Goal: Information Seeking & Learning: Learn about a topic

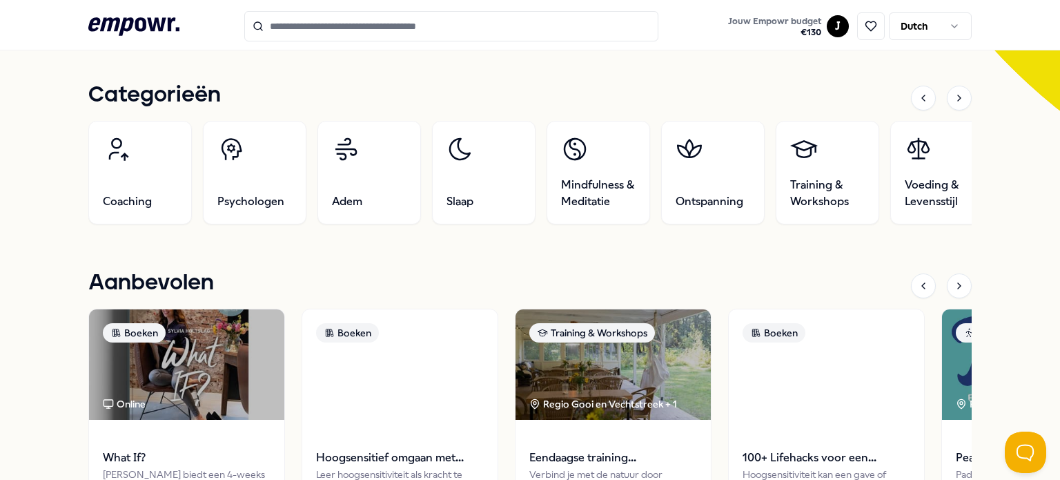
scroll to position [483, 0]
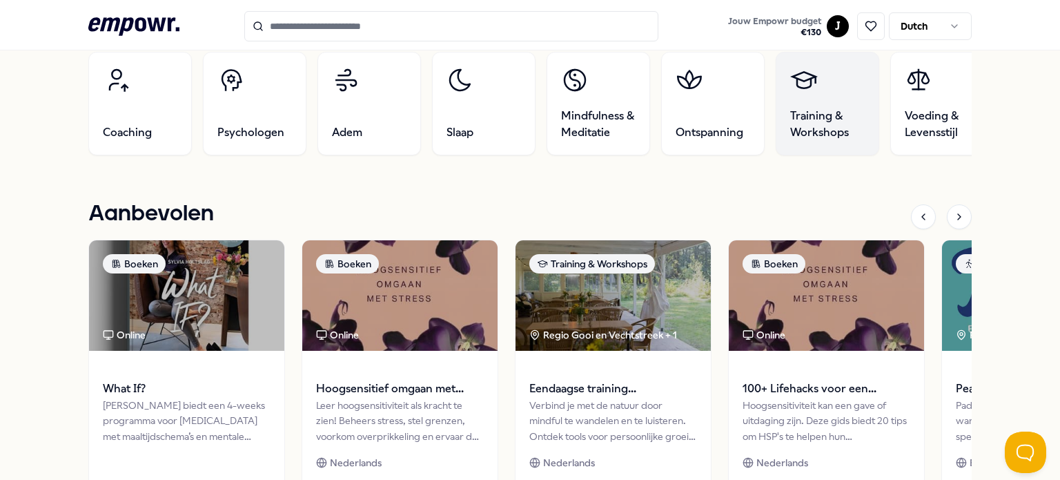
click at [812, 127] on span "Training & Workshops" at bounding box center [827, 124] width 75 height 33
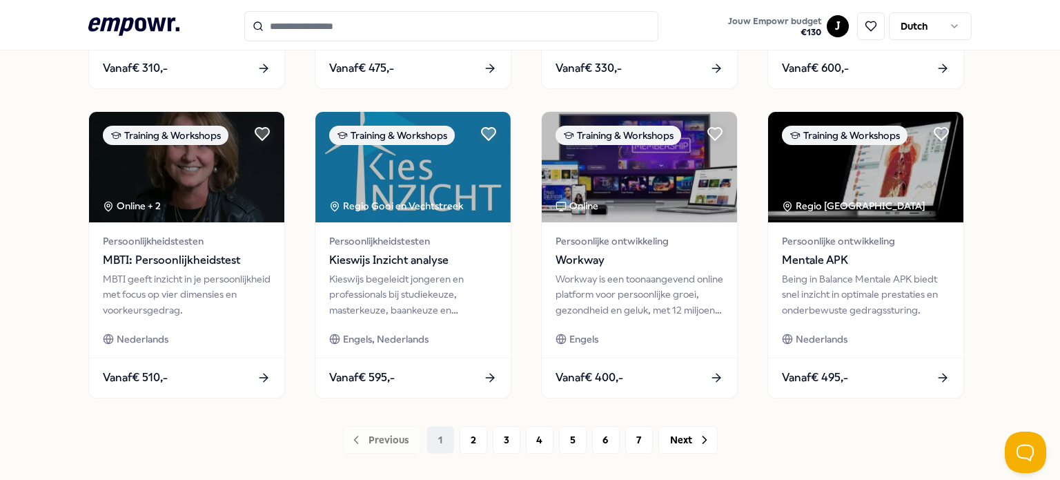
scroll to position [709, 0]
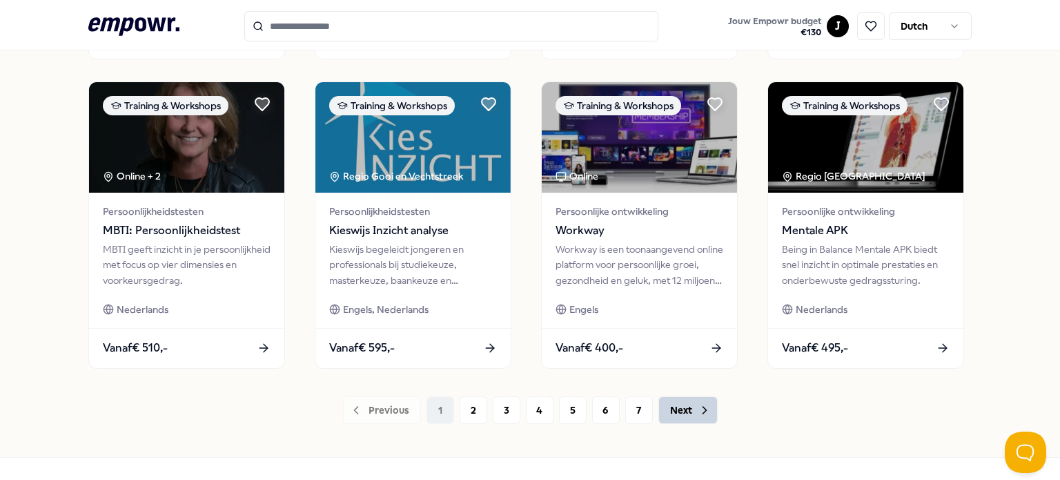
click at [685, 411] on button "Next" at bounding box center [687, 410] width 59 height 28
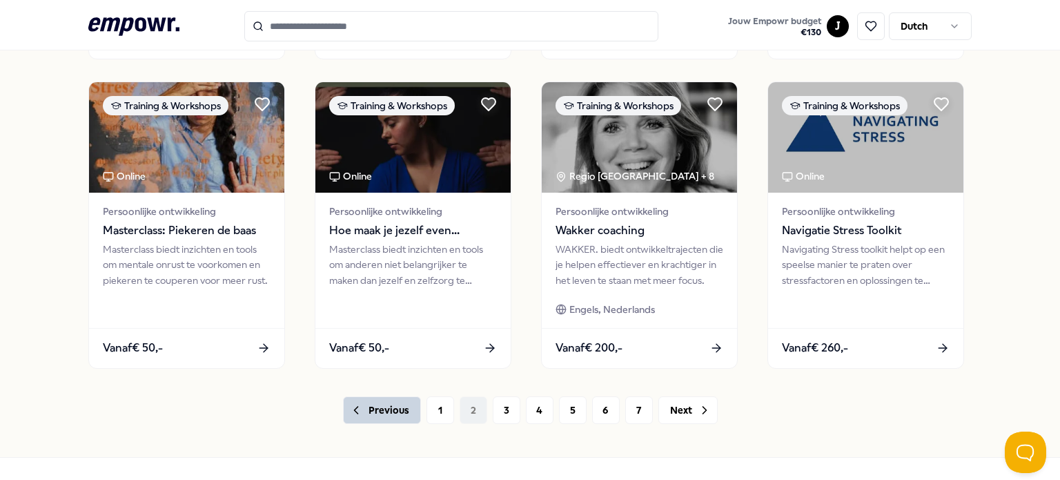
click at [381, 400] on button "Previous" at bounding box center [382, 410] width 78 height 28
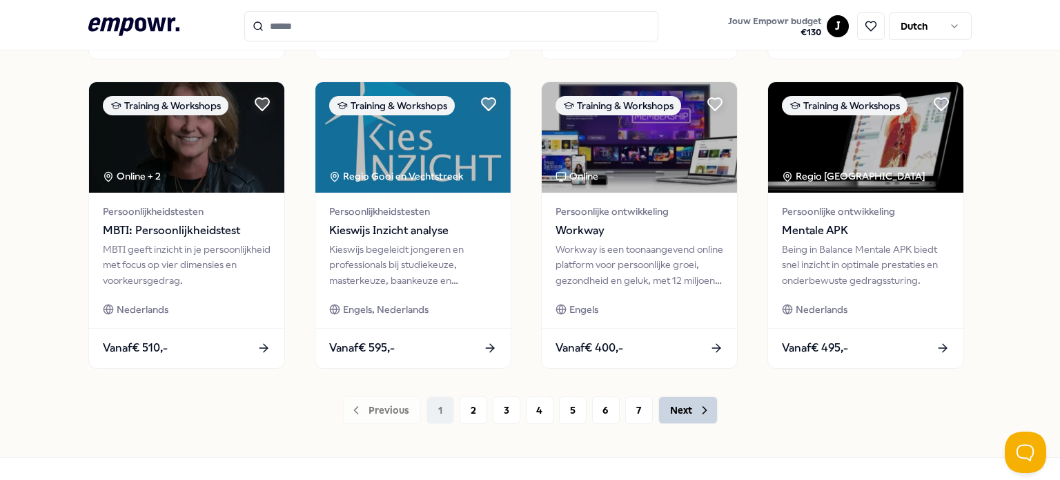
click at [690, 409] on button "Next" at bounding box center [687, 410] width 59 height 28
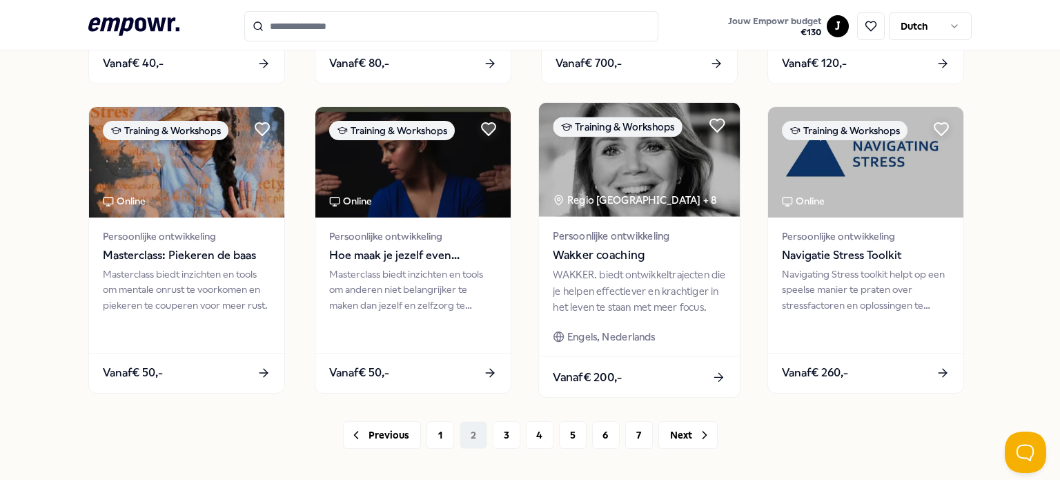
scroll to position [754, 0]
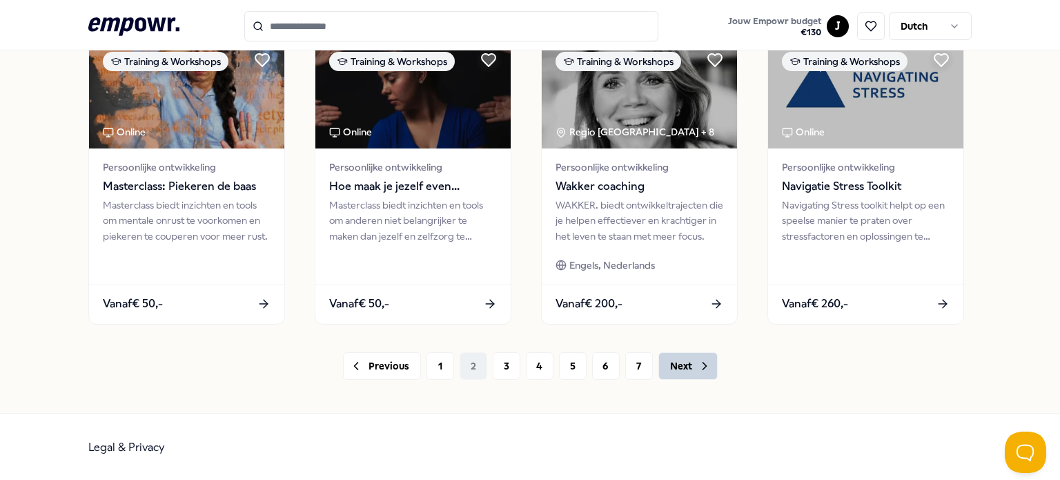
click at [682, 360] on button "Next" at bounding box center [687, 366] width 59 height 28
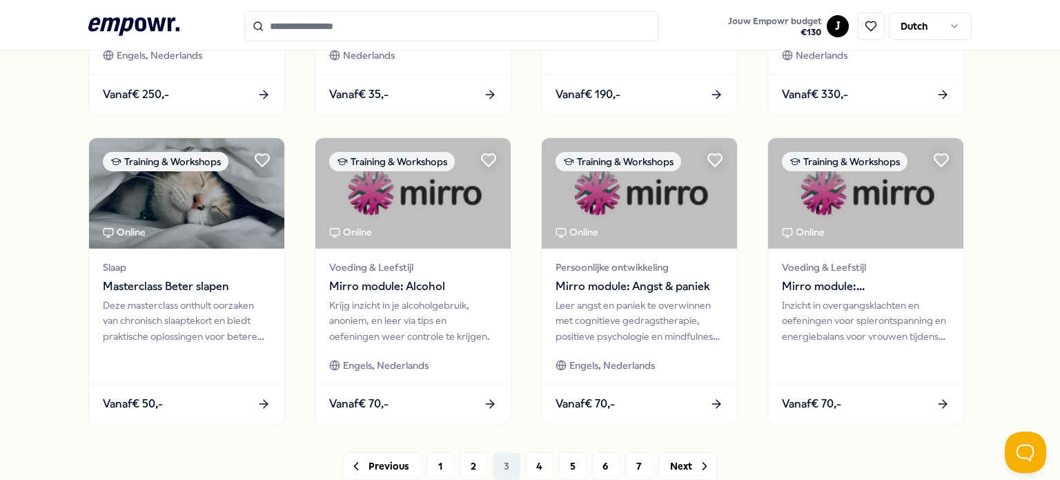
scroll to position [685, 0]
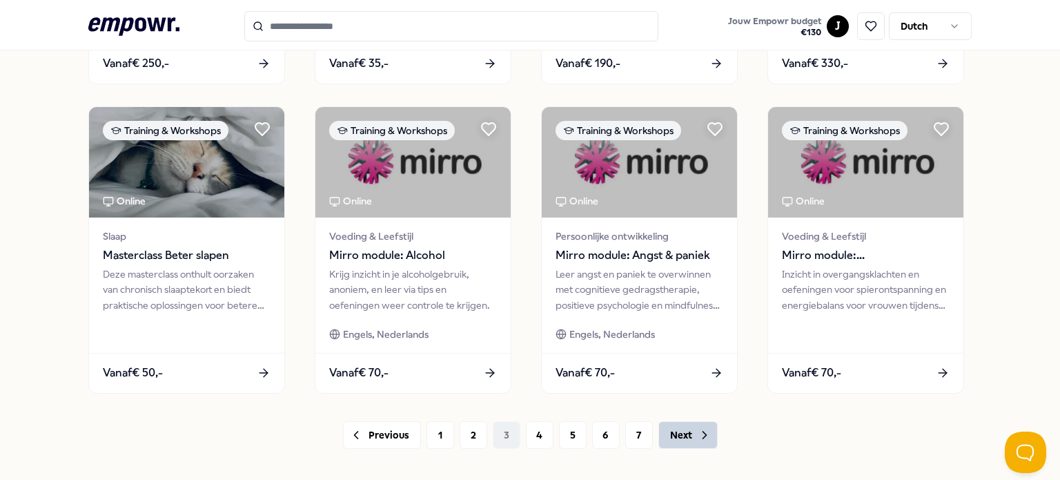
click at [700, 440] on icon at bounding box center [705, 435] width 14 height 14
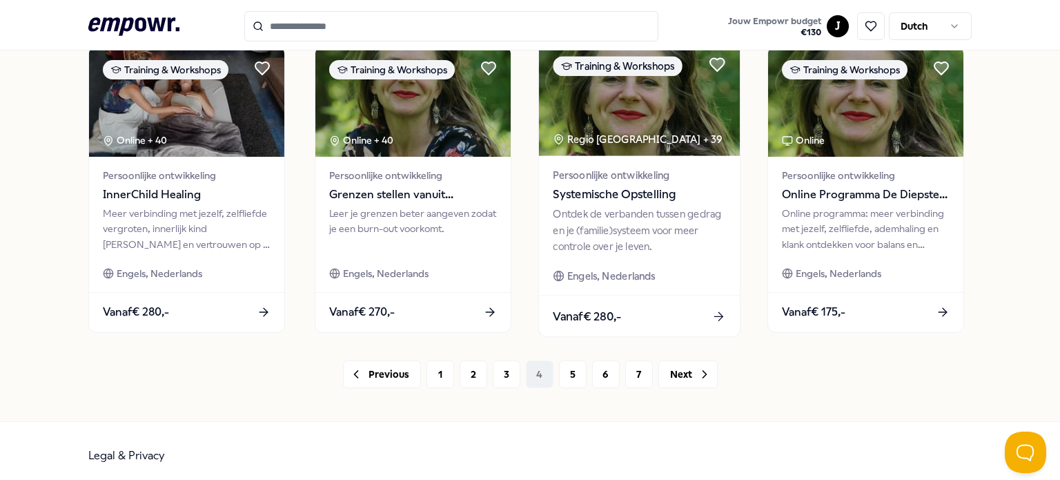
scroll to position [754, 0]
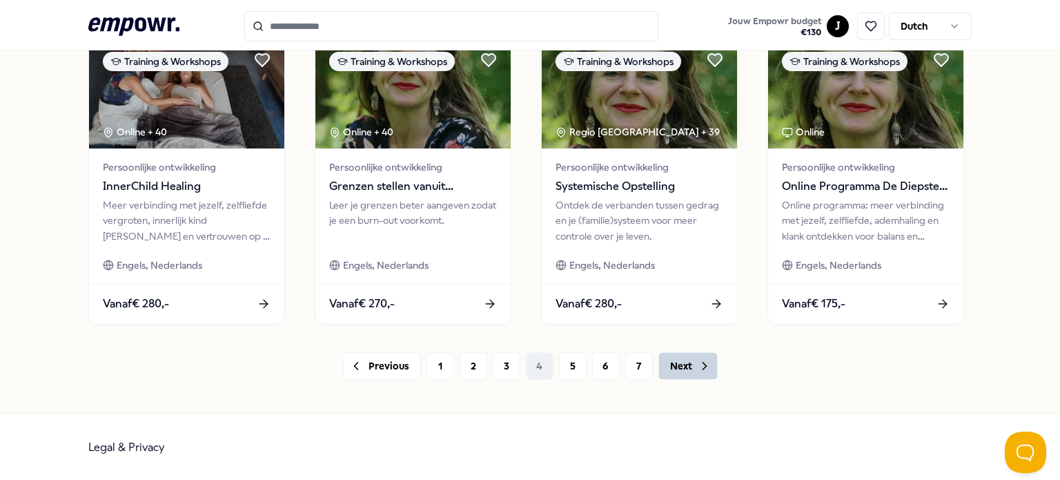
click at [686, 367] on button "Next" at bounding box center [687, 366] width 59 height 28
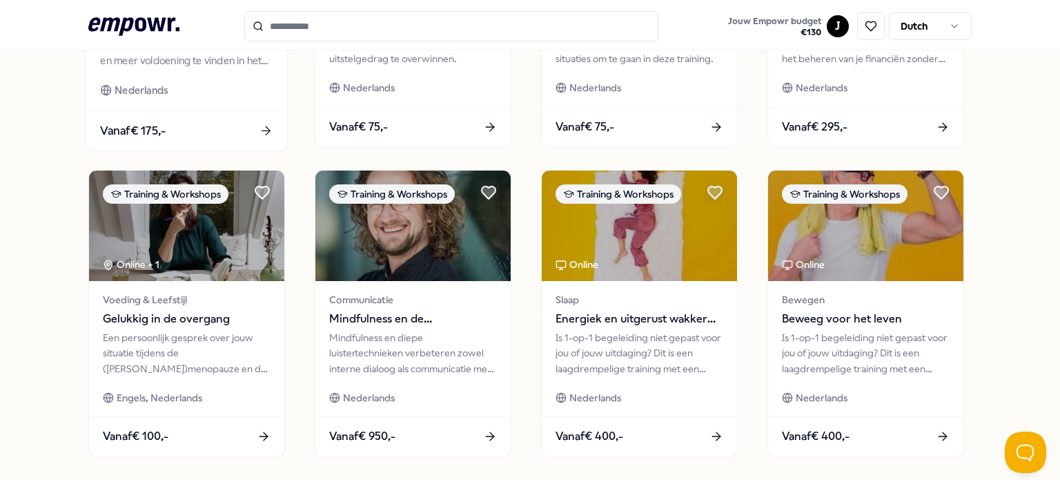
scroll to position [754, 0]
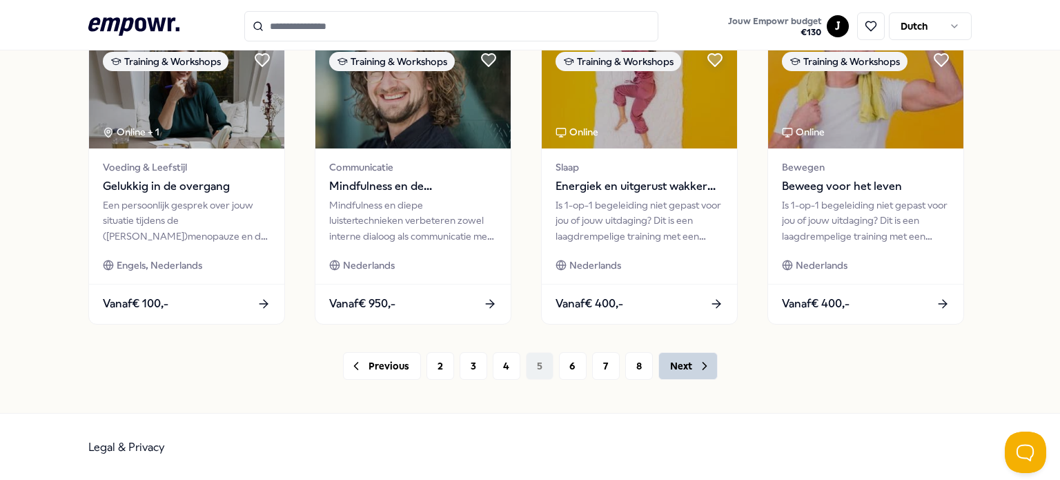
click at [676, 367] on button "Next" at bounding box center [687, 366] width 59 height 28
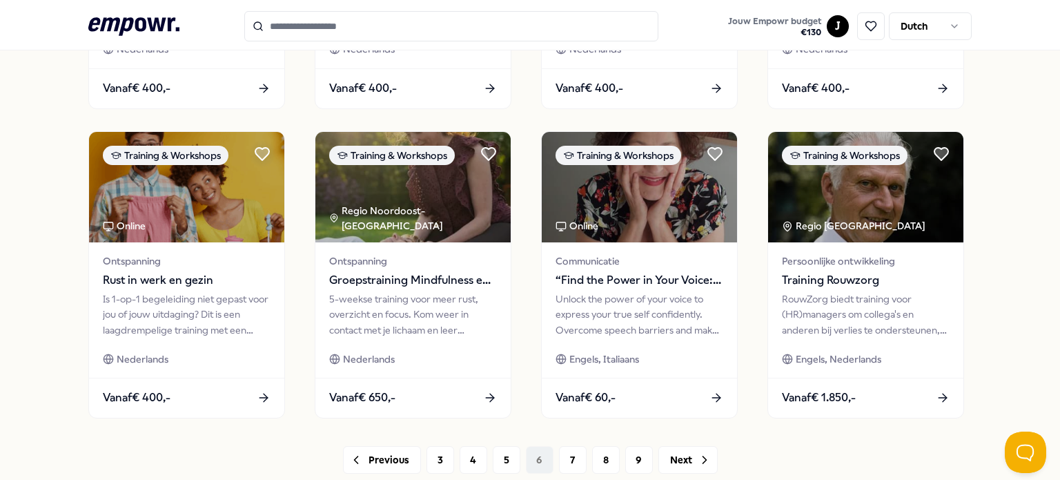
scroll to position [690, 0]
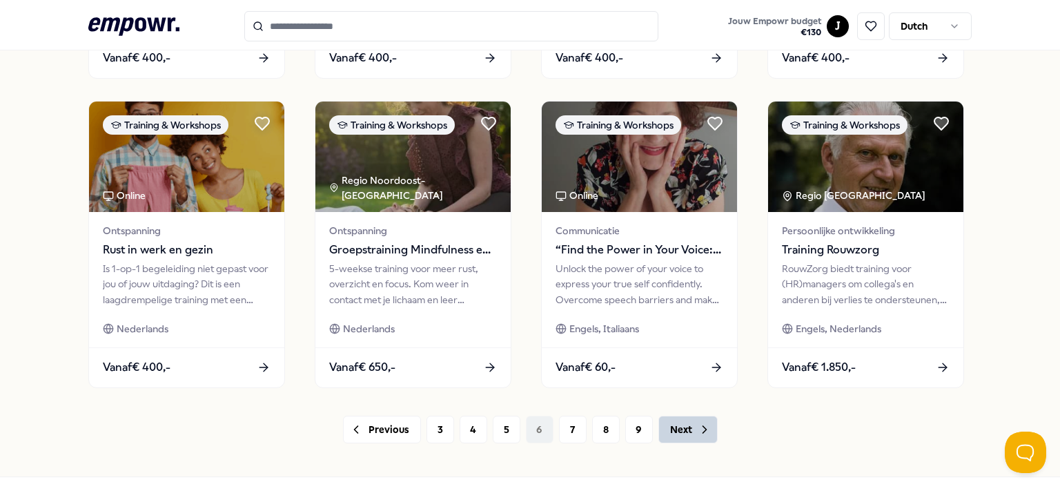
click at [698, 427] on icon at bounding box center [705, 429] width 14 height 14
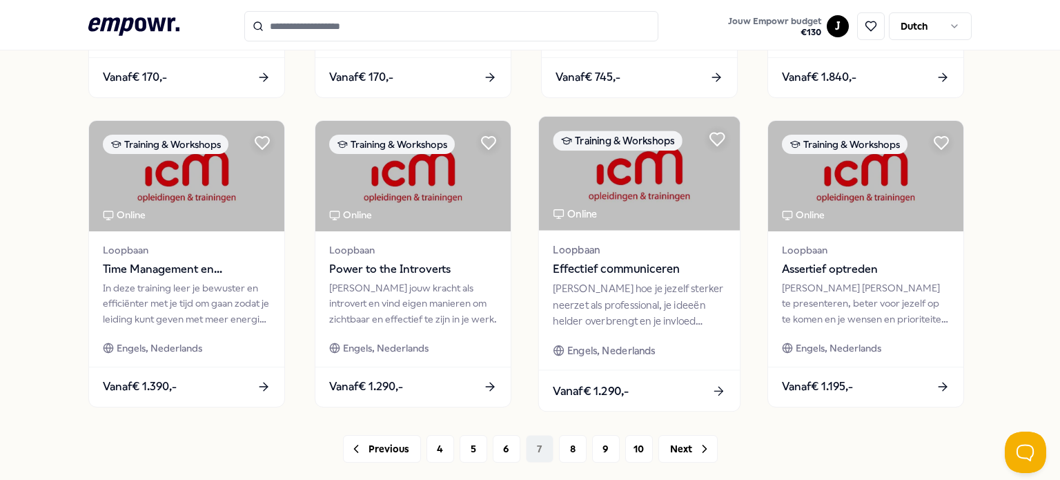
scroll to position [690, 0]
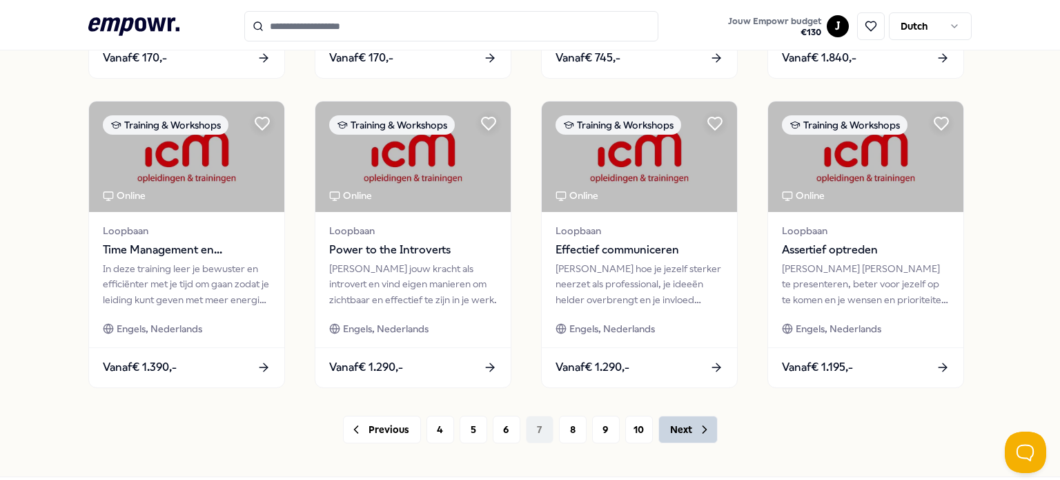
click at [676, 435] on button "Next" at bounding box center [687, 429] width 59 height 28
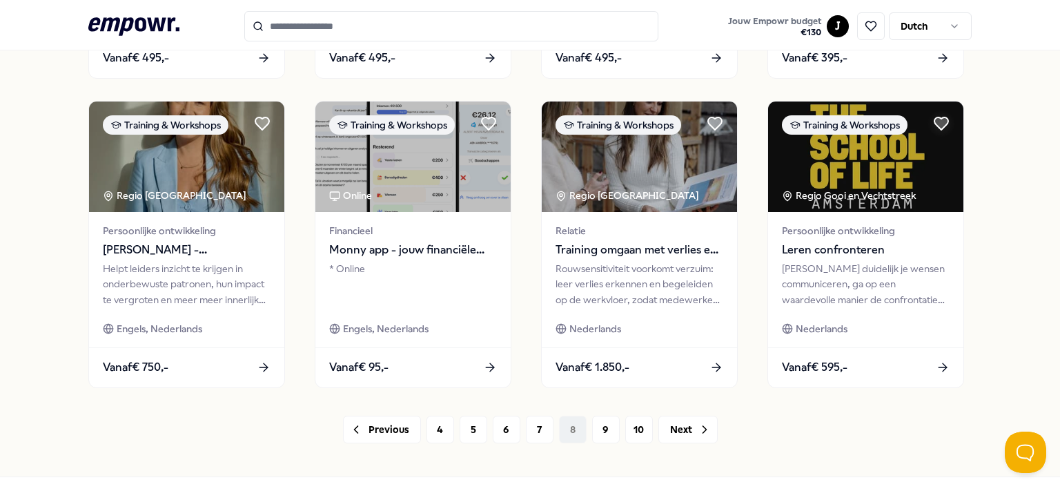
scroll to position [754, 0]
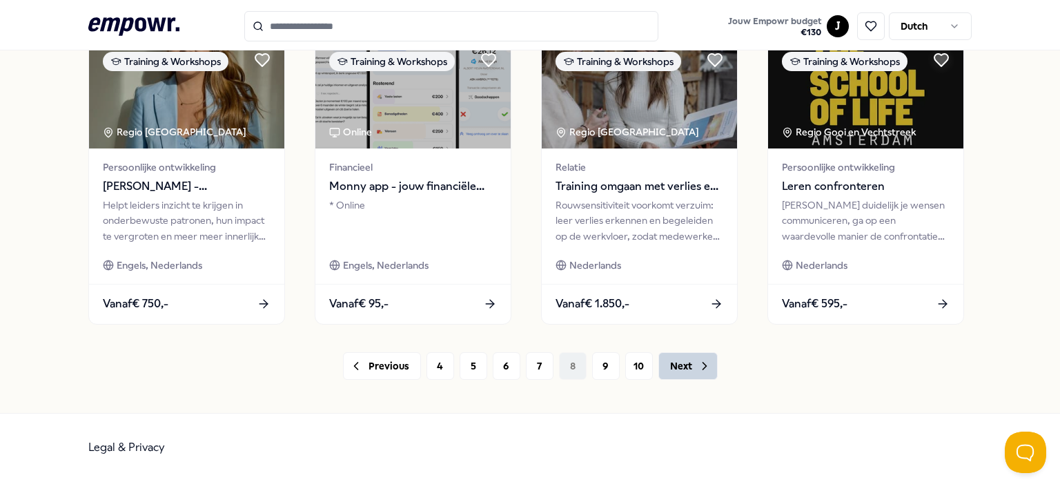
click at [688, 359] on button "Next" at bounding box center [687, 366] width 59 height 28
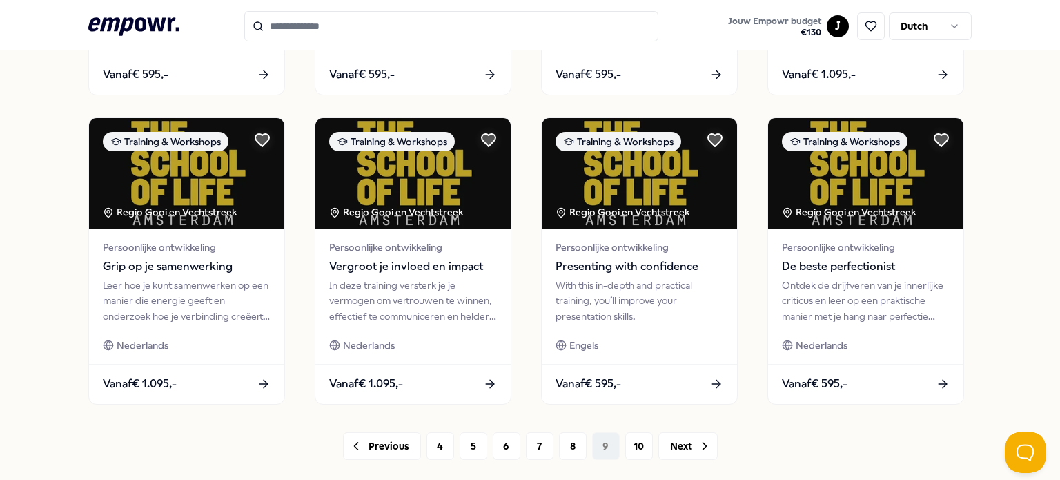
scroll to position [690, 0]
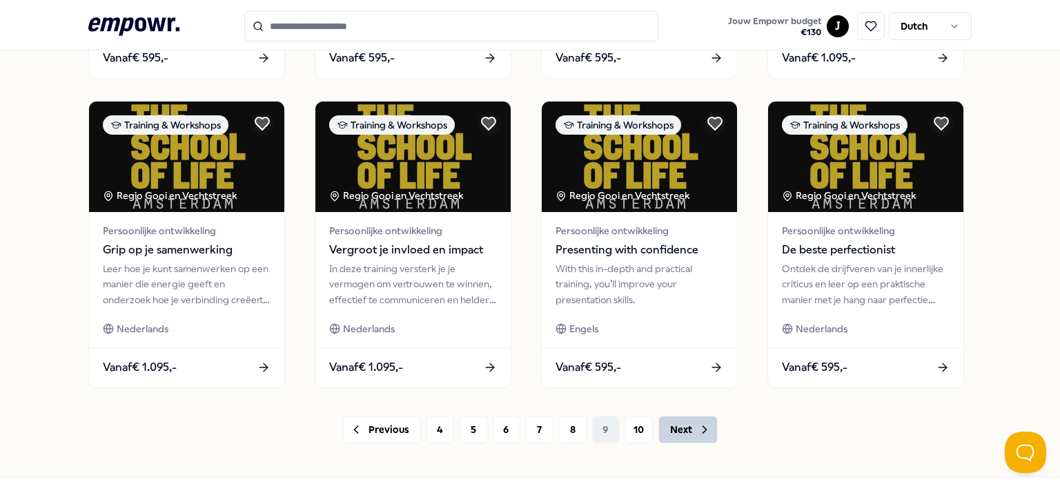
click at [697, 436] on button "Next" at bounding box center [687, 429] width 59 height 28
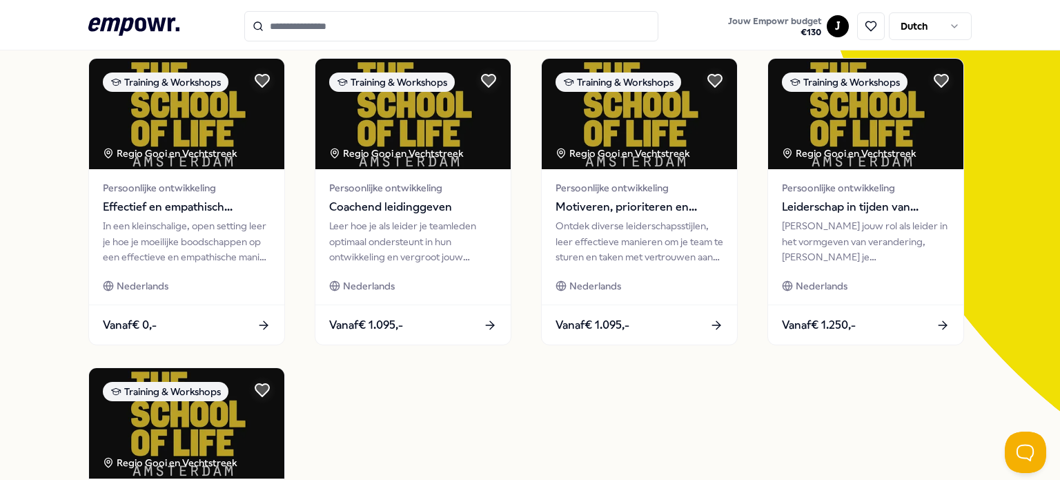
scroll to position [138, 0]
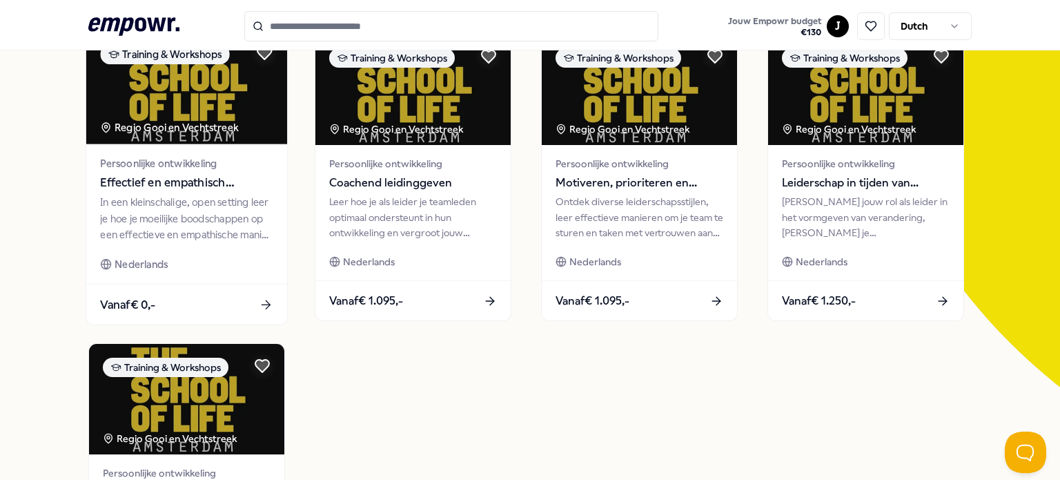
click at [141, 235] on div "In een kleinschalige, open setting leer je hoe je moeilijke boodschappen op een…" at bounding box center [186, 219] width 173 height 48
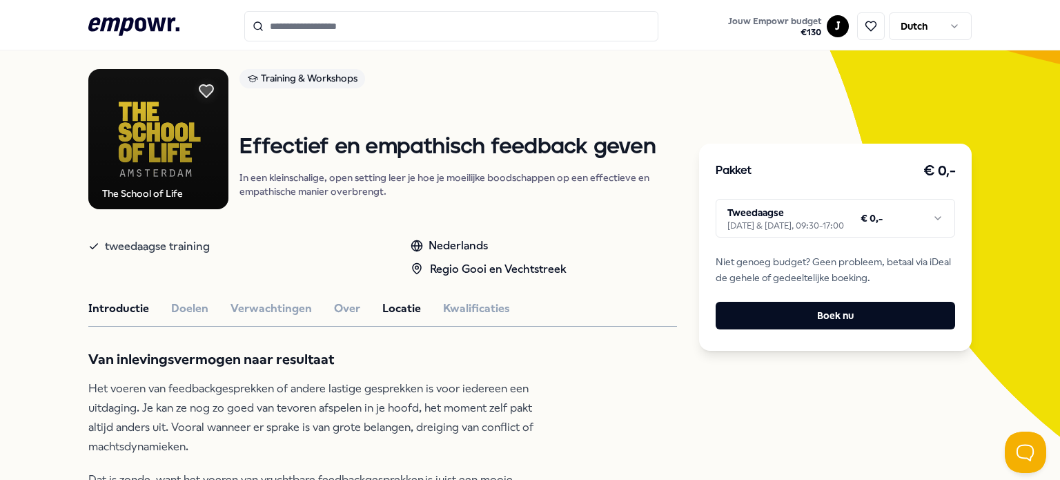
click at [382, 304] on button "Locatie" at bounding box center [401, 309] width 39 height 18
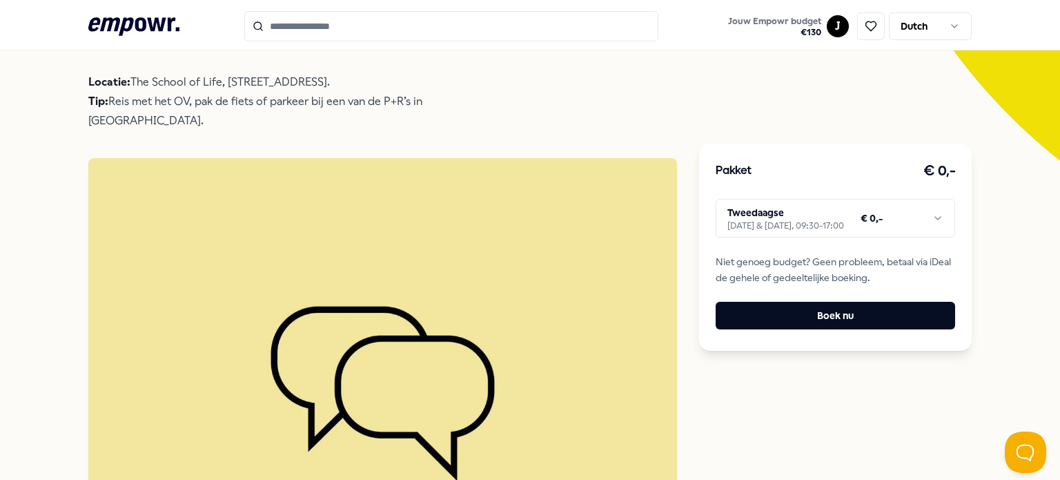
scroll to position [19, 0]
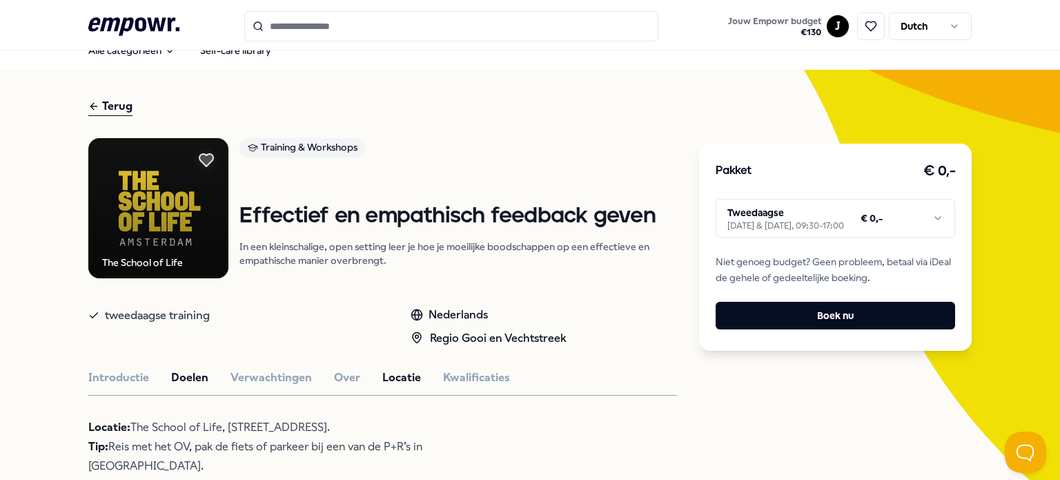
click at [175, 377] on button "Doelen" at bounding box center [189, 378] width 37 height 18
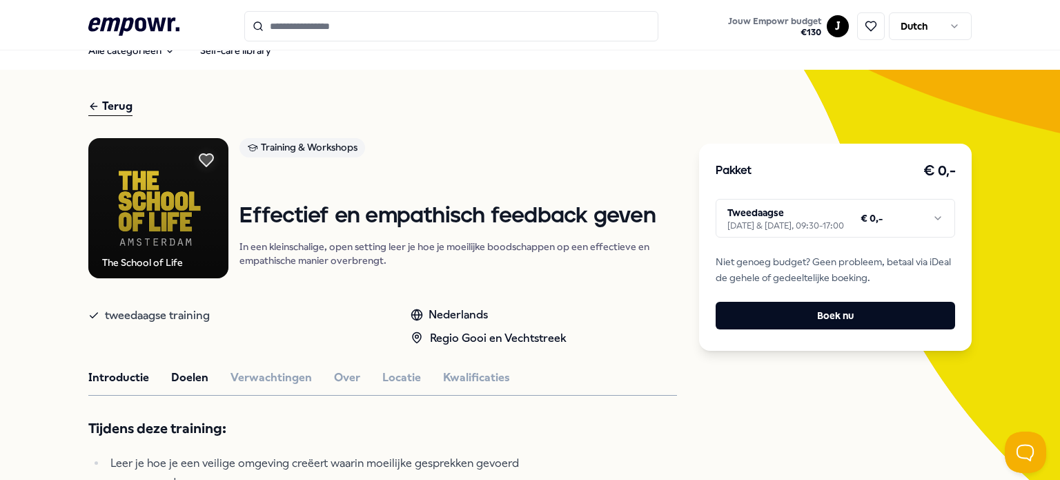
click at [120, 373] on button "Introductie" at bounding box center [118, 378] width 61 height 18
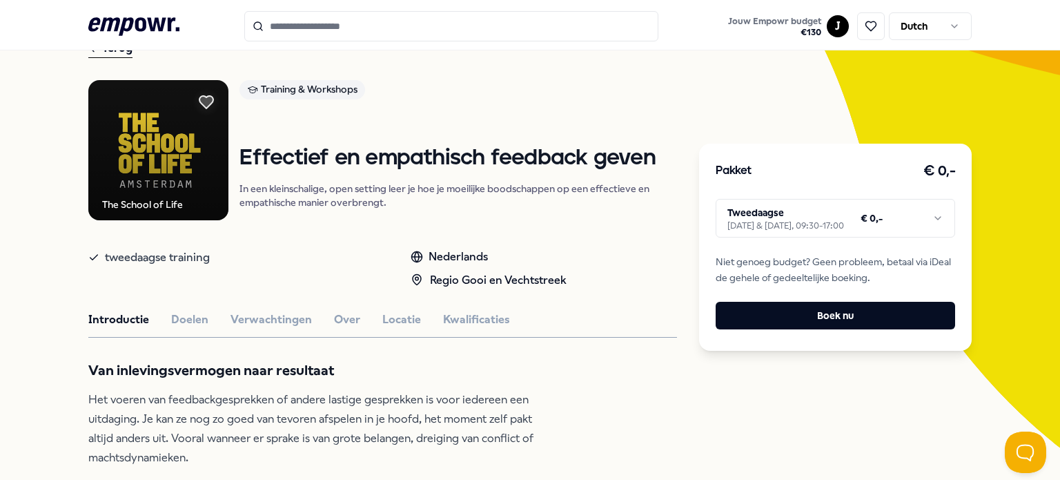
scroll to position [207, 0]
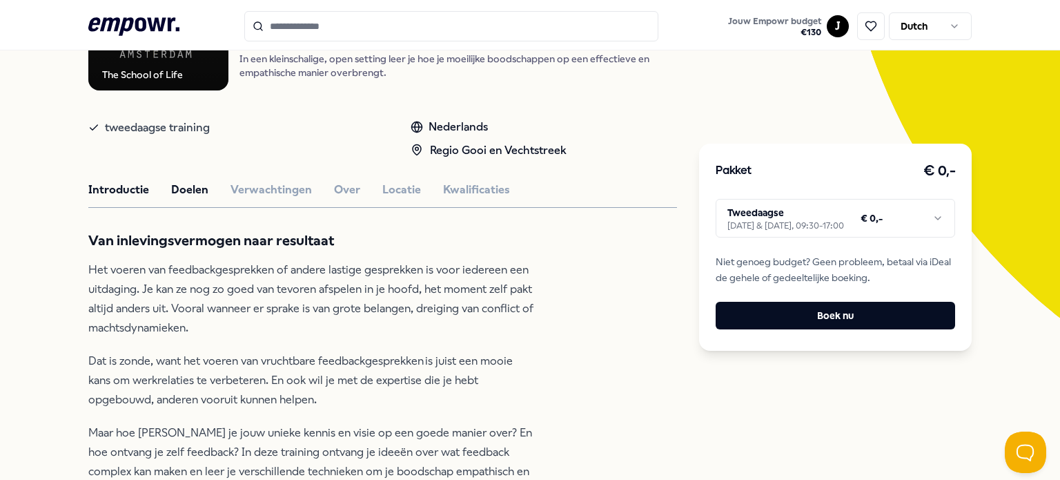
click at [193, 186] on button "Doelen" at bounding box center [189, 190] width 37 height 18
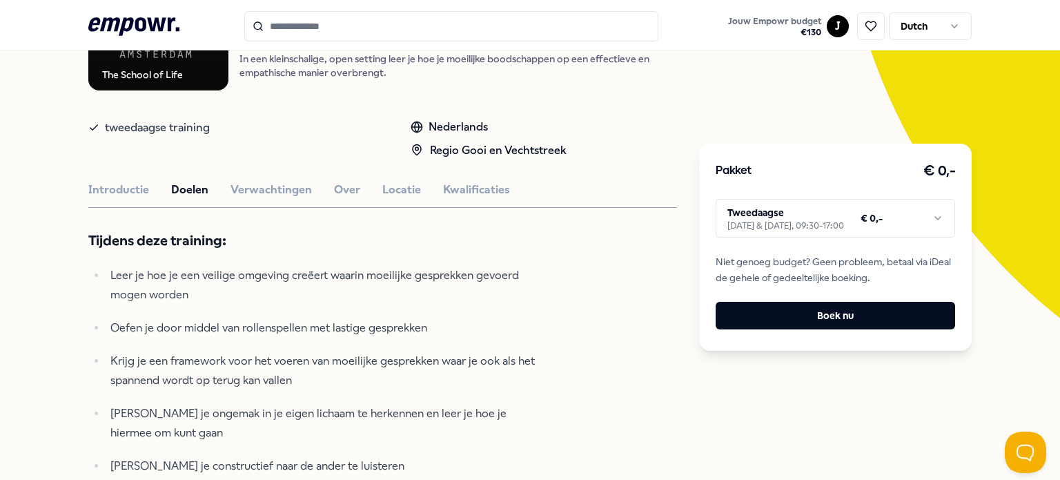
click at [411, 195] on div "Introductie Doelen Verwachtingen Over Locatie Kwalificaties" at bounding box center [382, 190] width 589 height 18
click at [392, 190] on button "Locatie" at bounding box center [401, 190] width 39 height 18
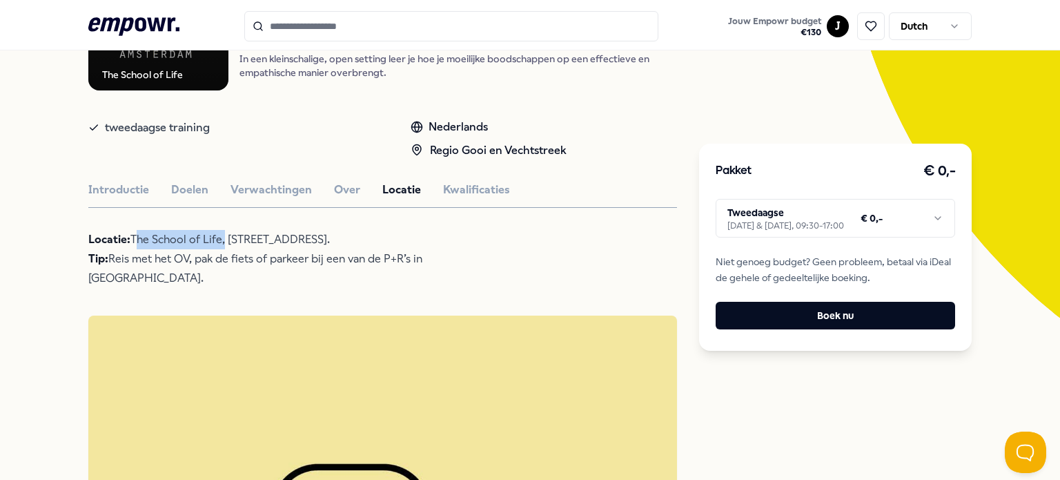
drag, startPoint x: 216, startPoint y: 239, endPoint x: 128, endPoint y: 228, distance: 89.0
